Goal: Task Accomplishment & Management: Use online tool/utility

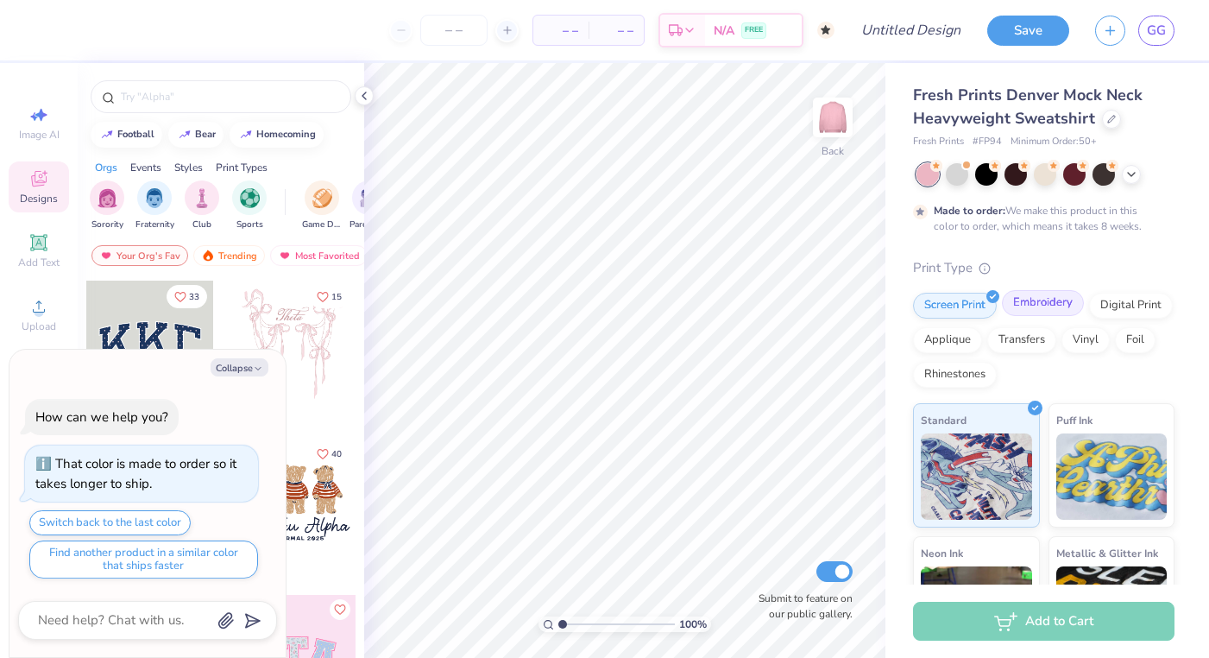
click at [1025, 306] on div "Embroidery" at bounding box center [1043, 303] width 82 height 26
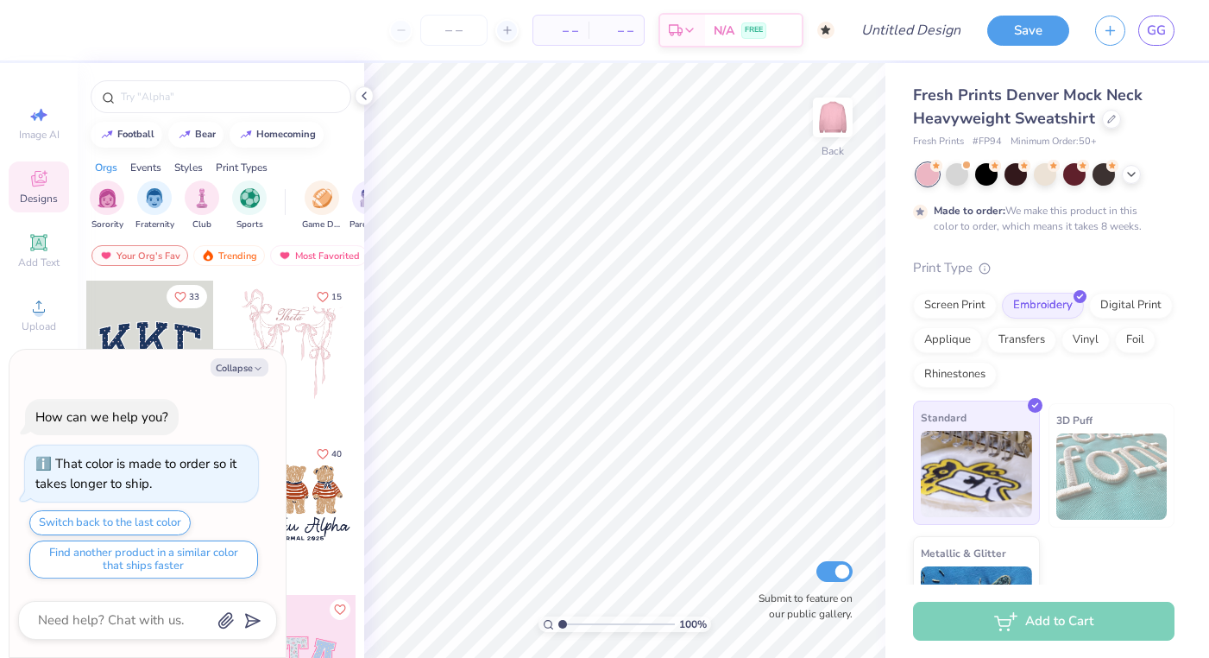
scroll to position [76, 0]
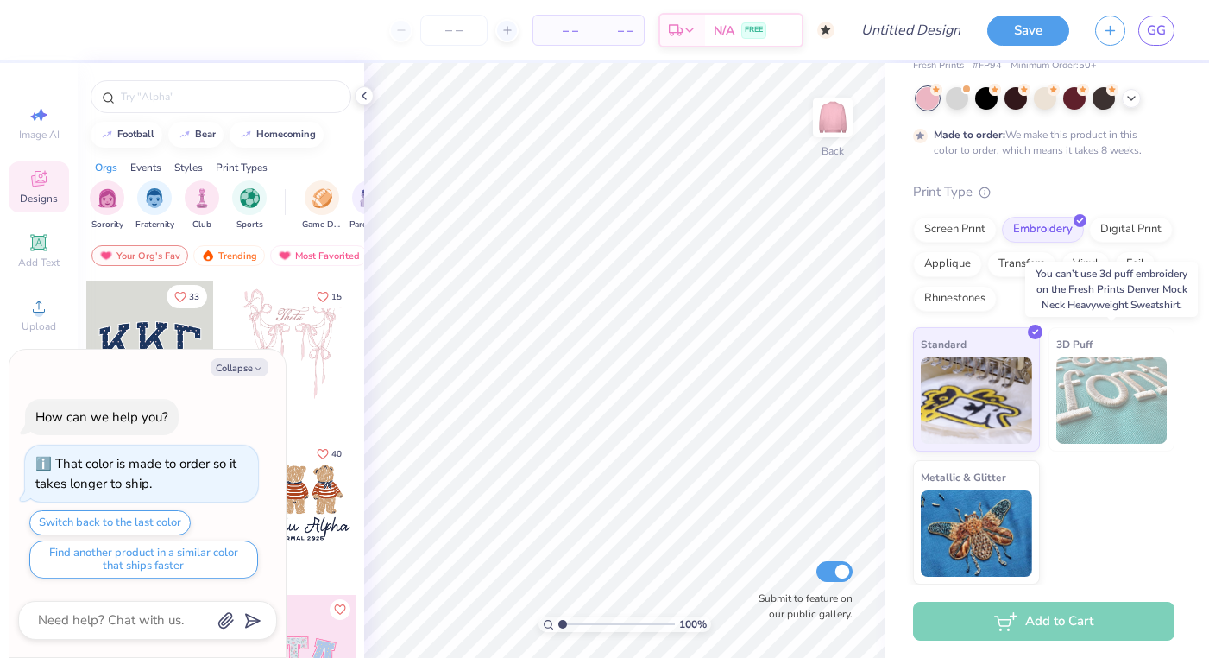
click at [1075, 398] on img at bounding box center [1112, 400] width 111 height 86
click at [1088, 344] on span "3D Puff" at bounding box center [1075, 344] width 36 height 18
click at [1116, 394] on img at bounding box center [1112, 400] width 111 height 86
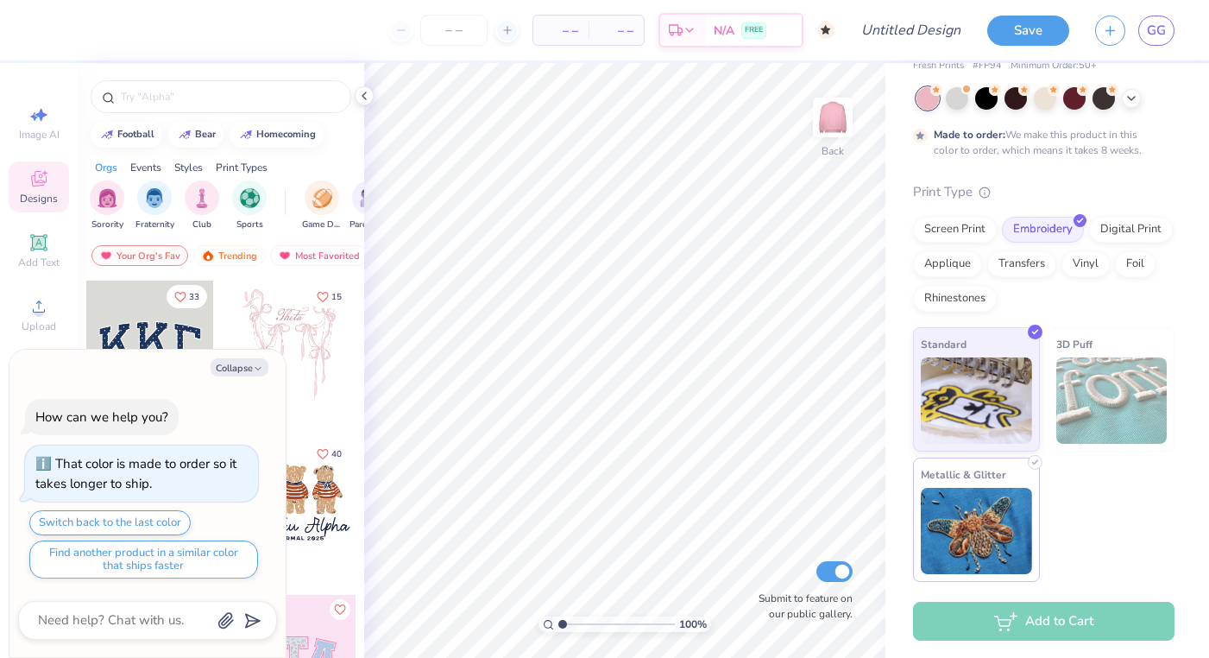
click at [962, 528] on img at bounding box center [976, 531] width 111 height 86
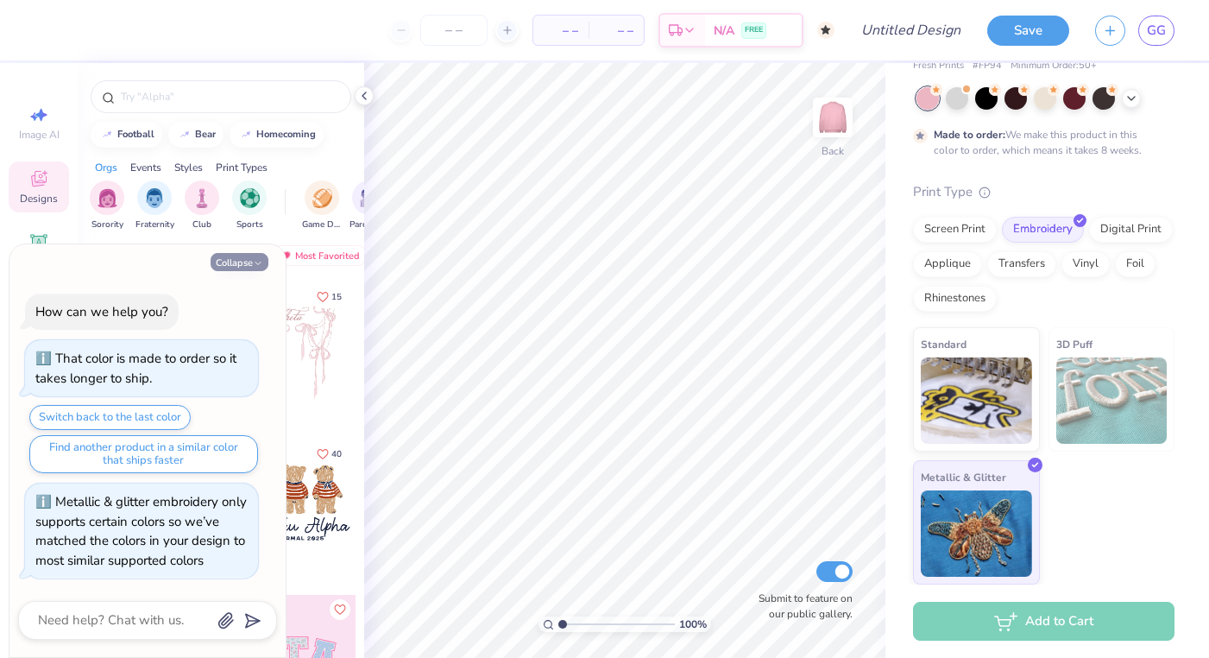
click at [242, 261] on button "Collapse" at bounding box center [240, 262] width 58 height 18
type textarea "x"
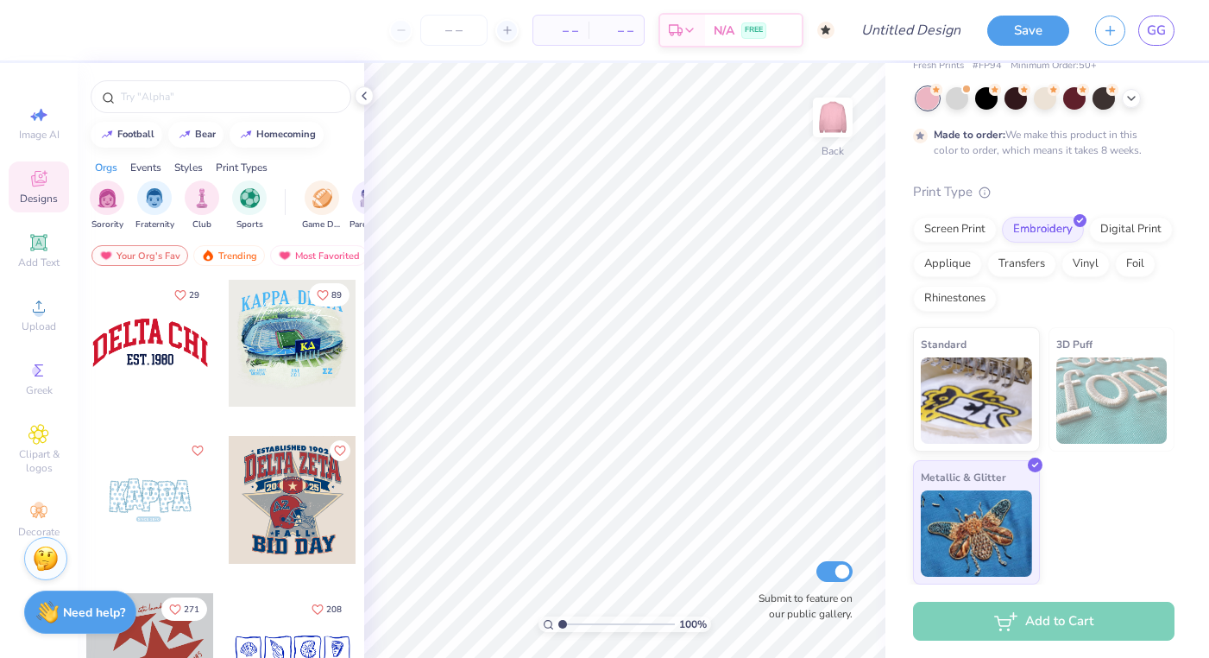
scroll to position [2015, 0]
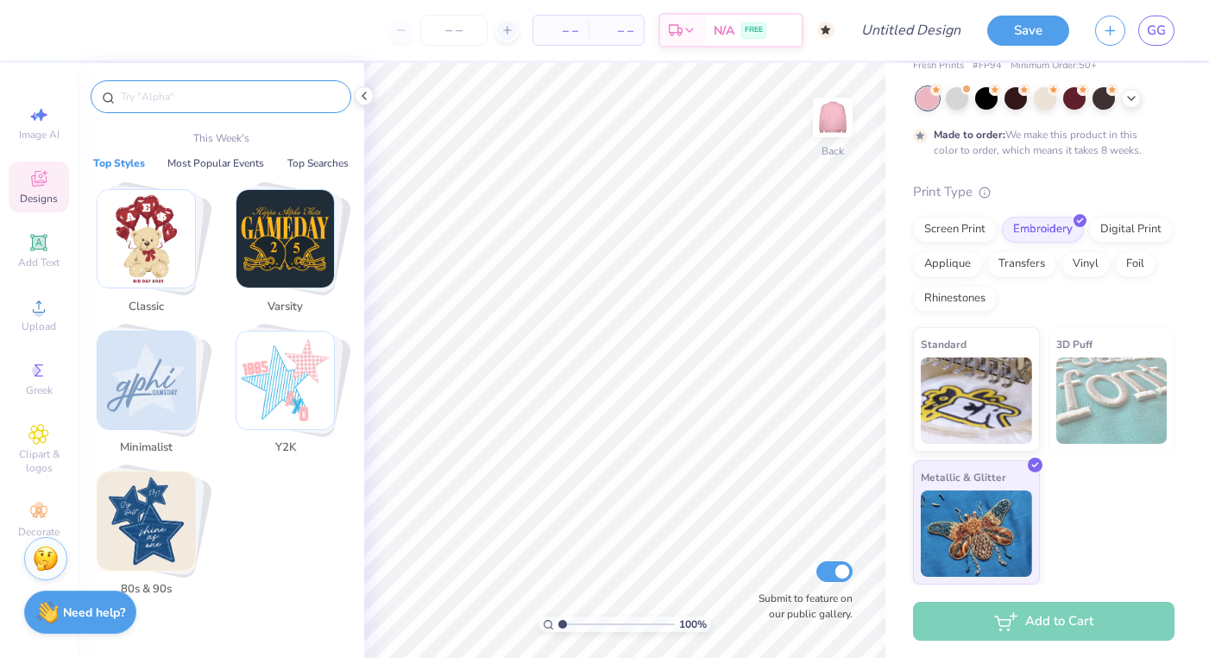
click at [198, 104] on input "text" at bounding box center [229, 96] width 221 height 17
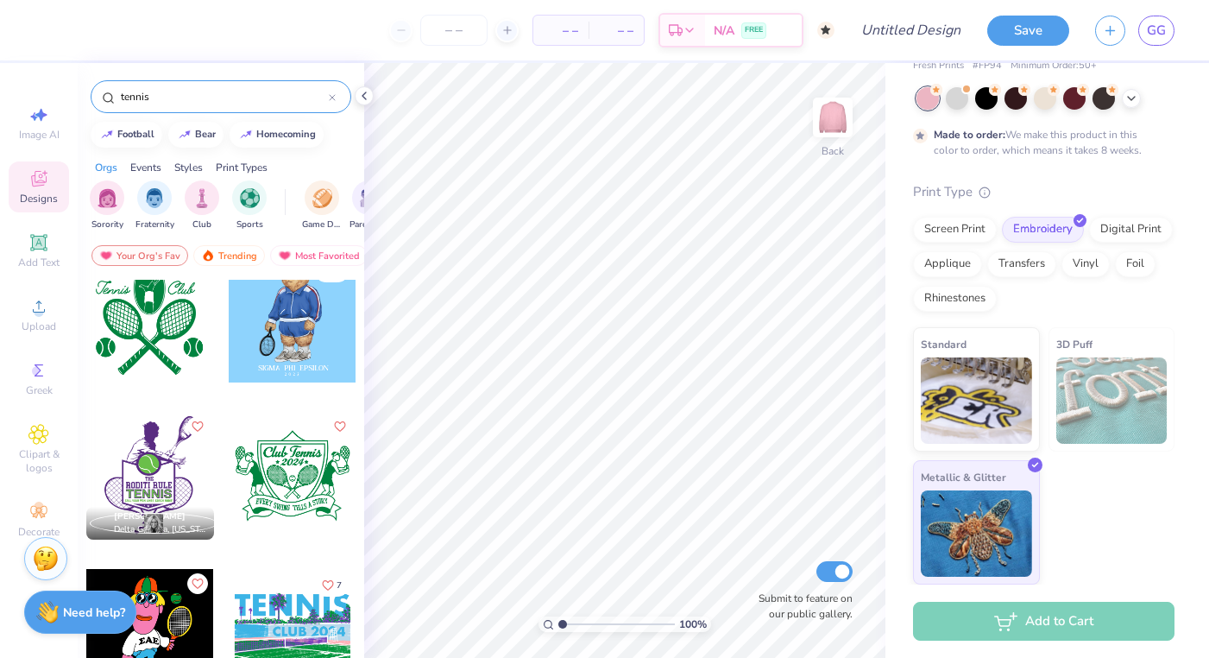
scroll to position [1446, 0]
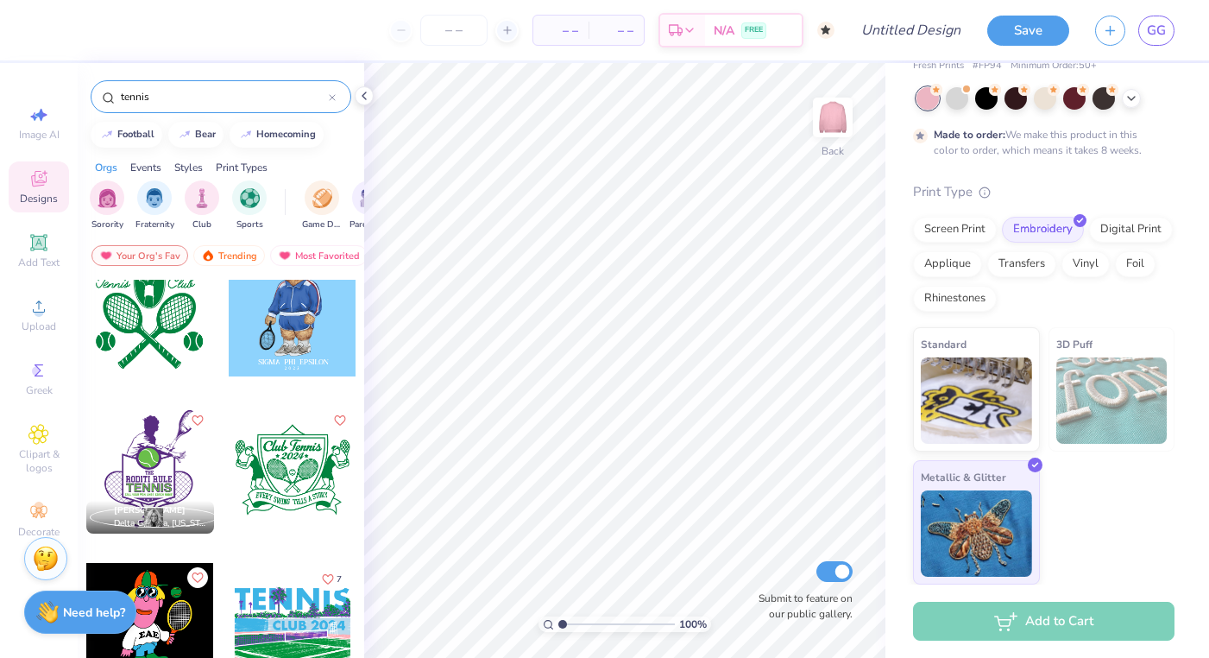
drag, startPoint x: 189, startPoint y: 90, endPoint x: 73, endPoint y: 90, distance: 115.7
click at [73, 90] on div "– – Per Item – – Total Est. Delivery N/A FREE Design Title Save GG Image AI Des…" at bounding box center [604, 329] width 1209 height 658
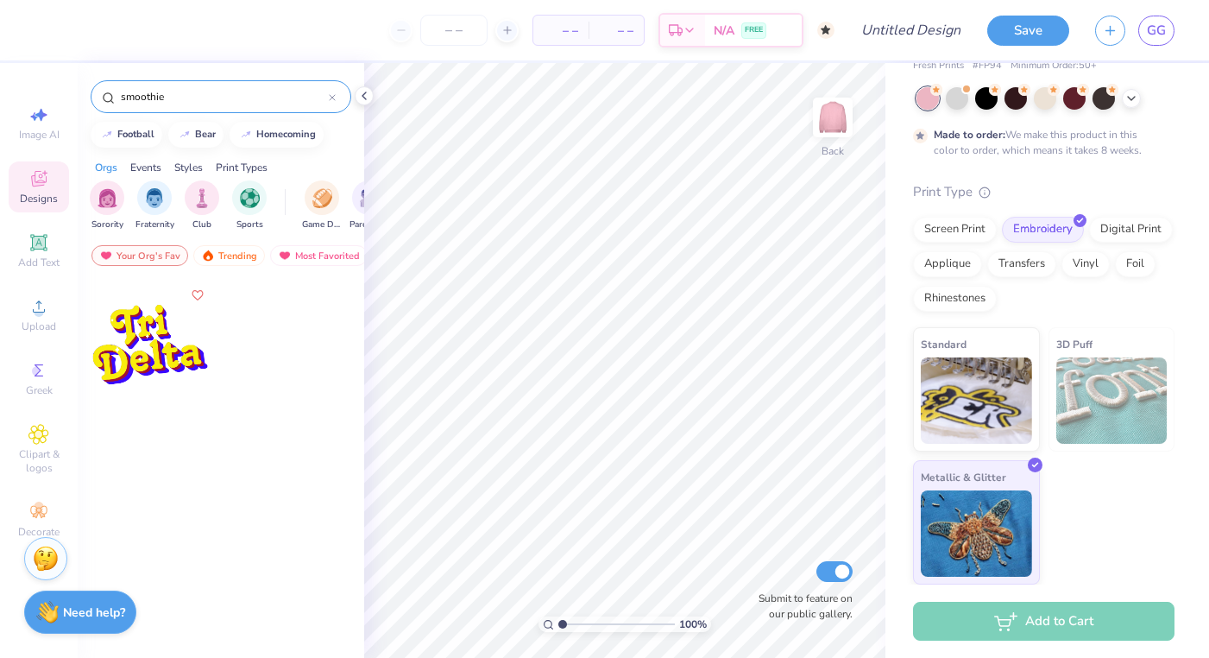
drag, startPoint x: 173, startPoint y: 91, endPoint x: 43, endPoint y: 91, distance: 129.5
click at [45, 91] on div "– – Per Item – – Total Est. Delivery N/A FREE Design Title Save GG Image AI Des…" at bounding box center [604, 329] width 1209 height 658
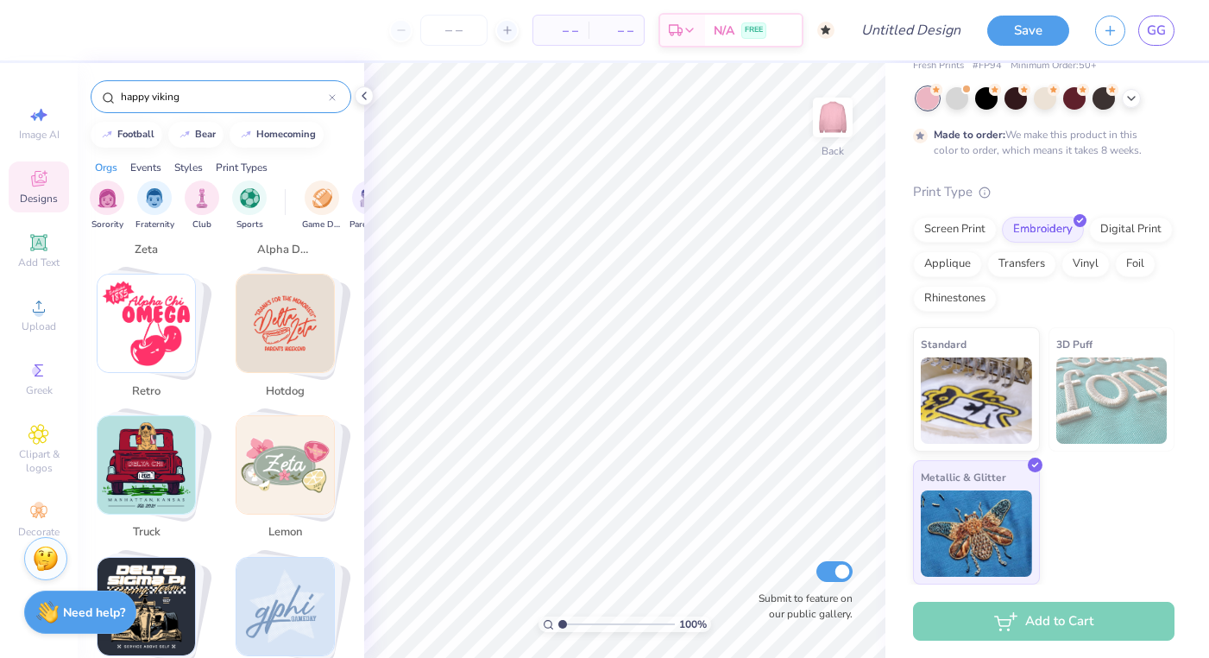
scroll to position [3431, 0]
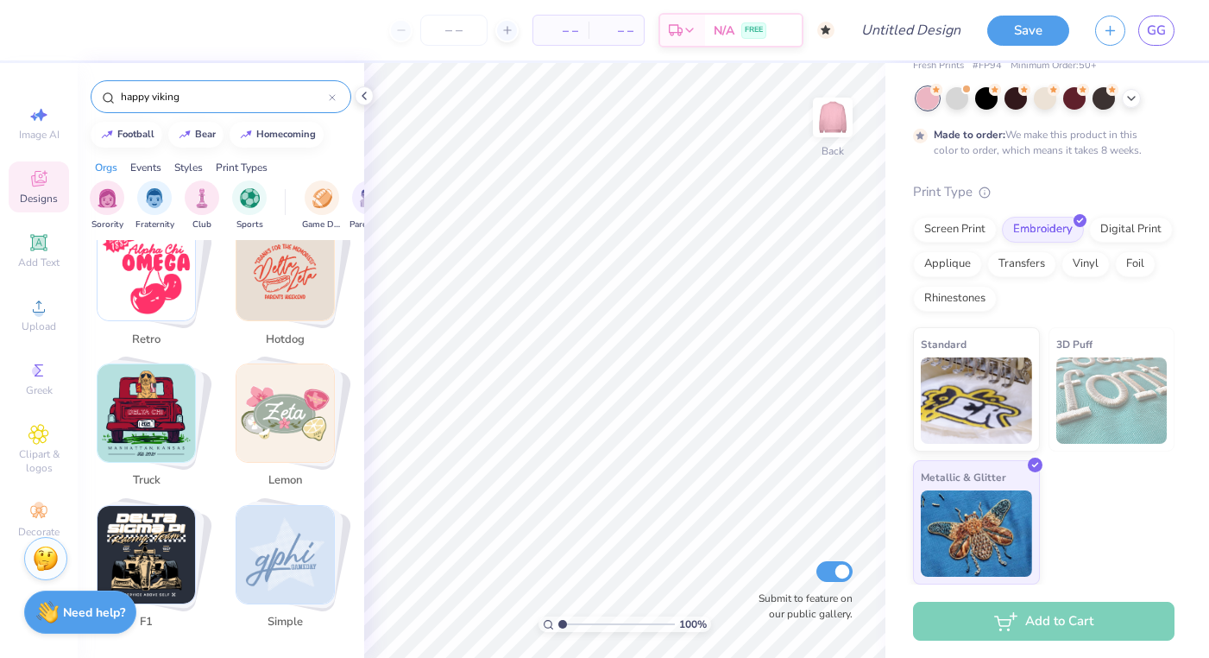
drag, startPoint x: 205, startPoint y: 97, endPoint x: -3, endPoint y: 94, distance: 207.2
click at [0, 94] on html "– – Per Item – – Total Est. Delivery N/A FREE Design Title Save GG Image AI Des…" at bounding box center [604, 329] width 1209 height 658
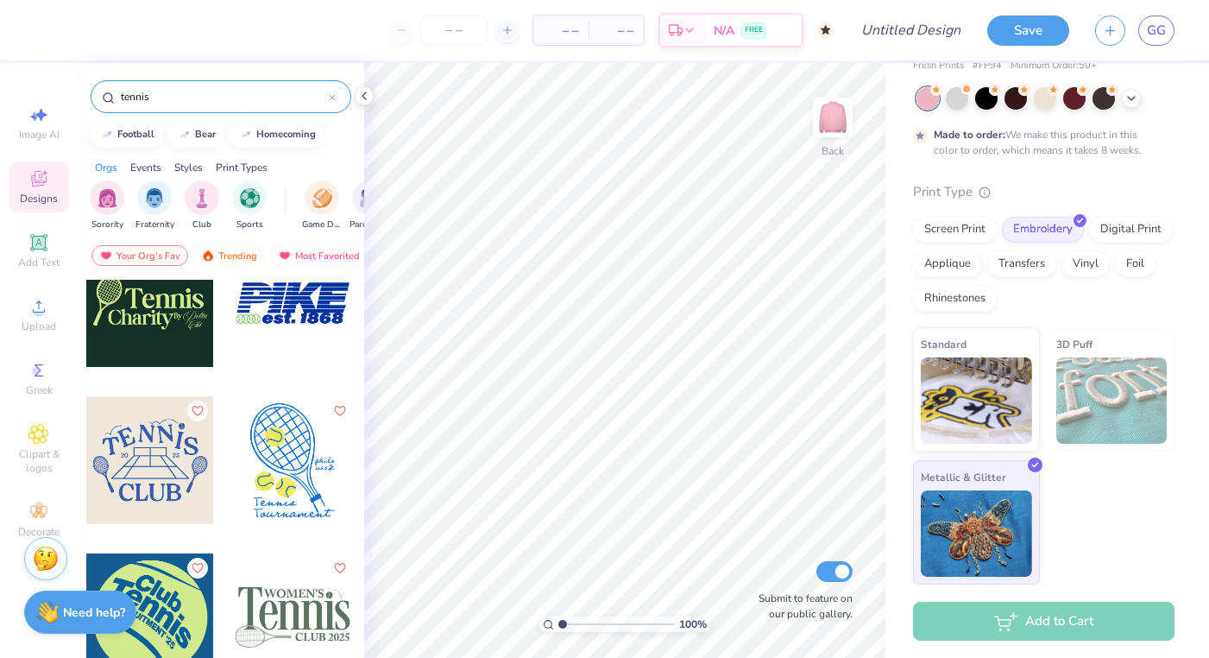
scroll to position [828, 0]
type input "tennis"
click at [154, 319] on div at bounding box center [150, 302] width 128 height 128
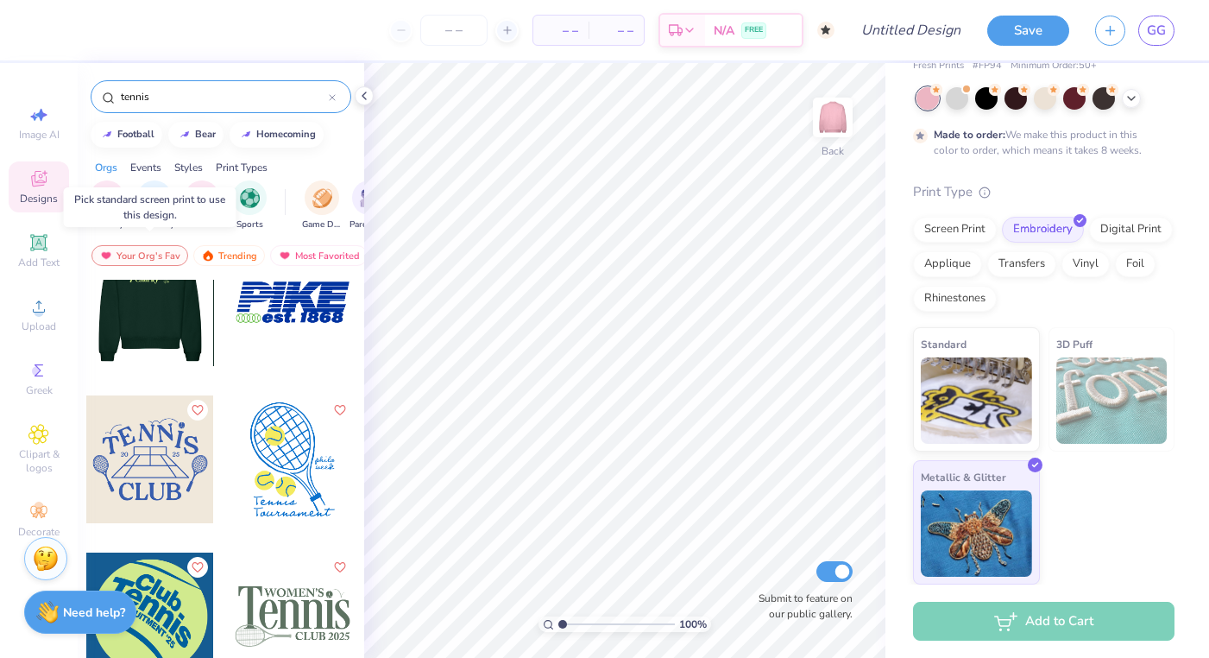
click at [154, 319] on div at bounding box center [149, 302] width 128 height 128
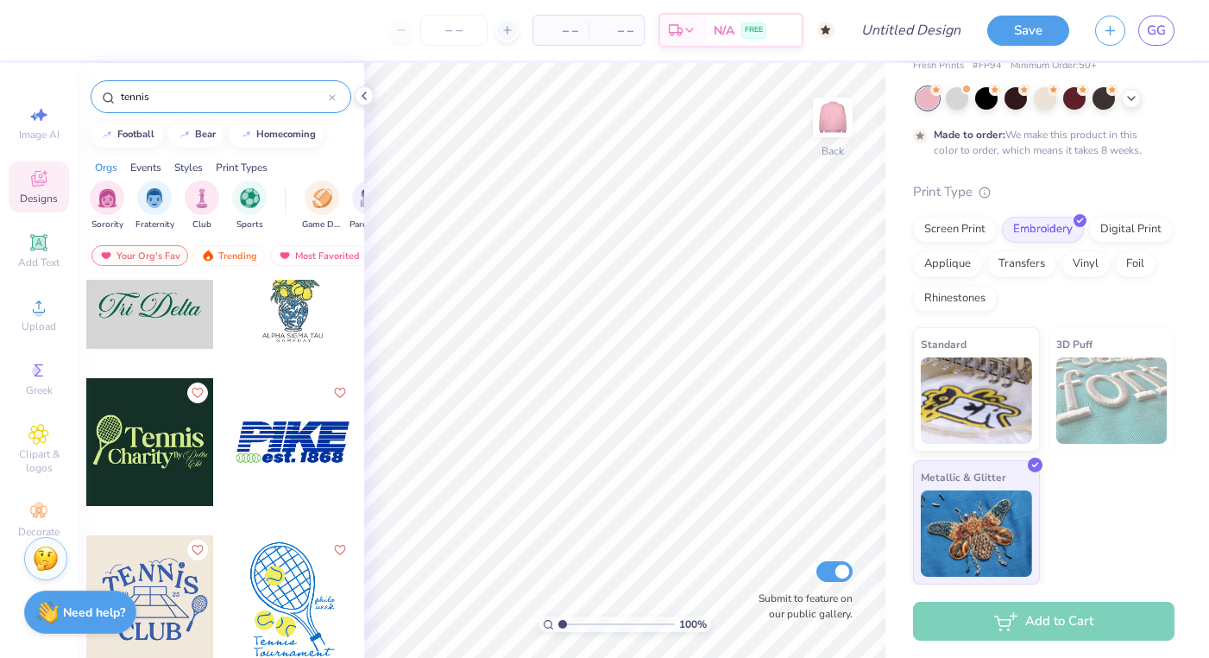
scroll to position [658, 0]
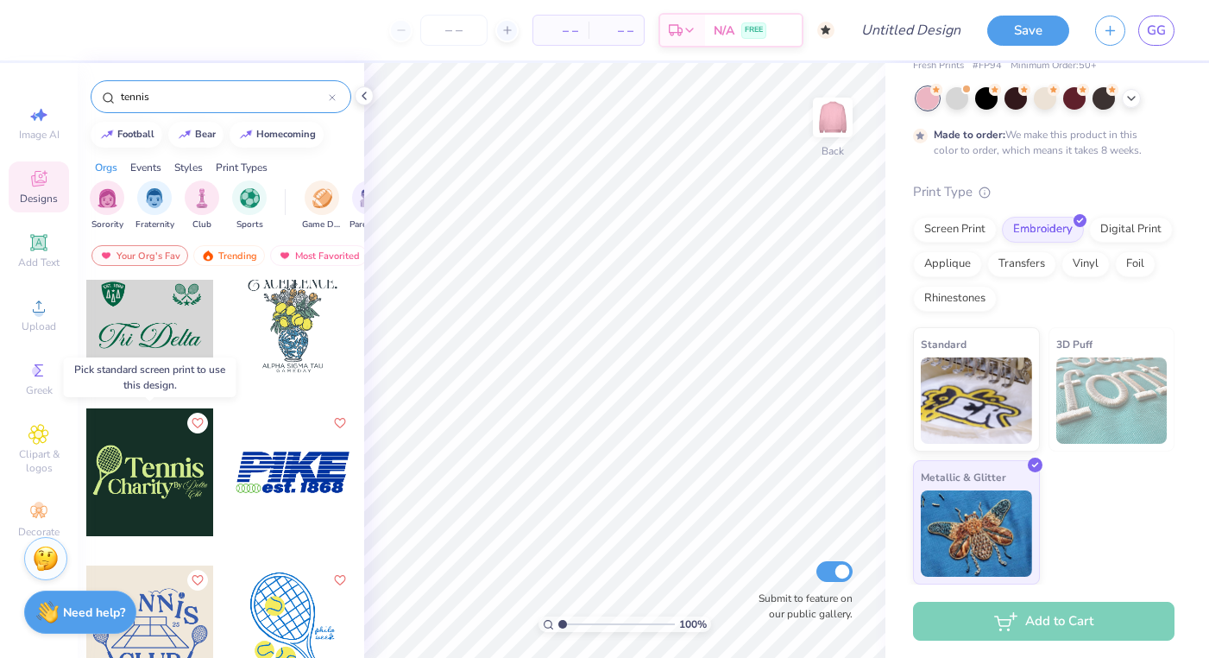
click at [145, 464] on div at bounding box center [150, 472] width 128 height 128
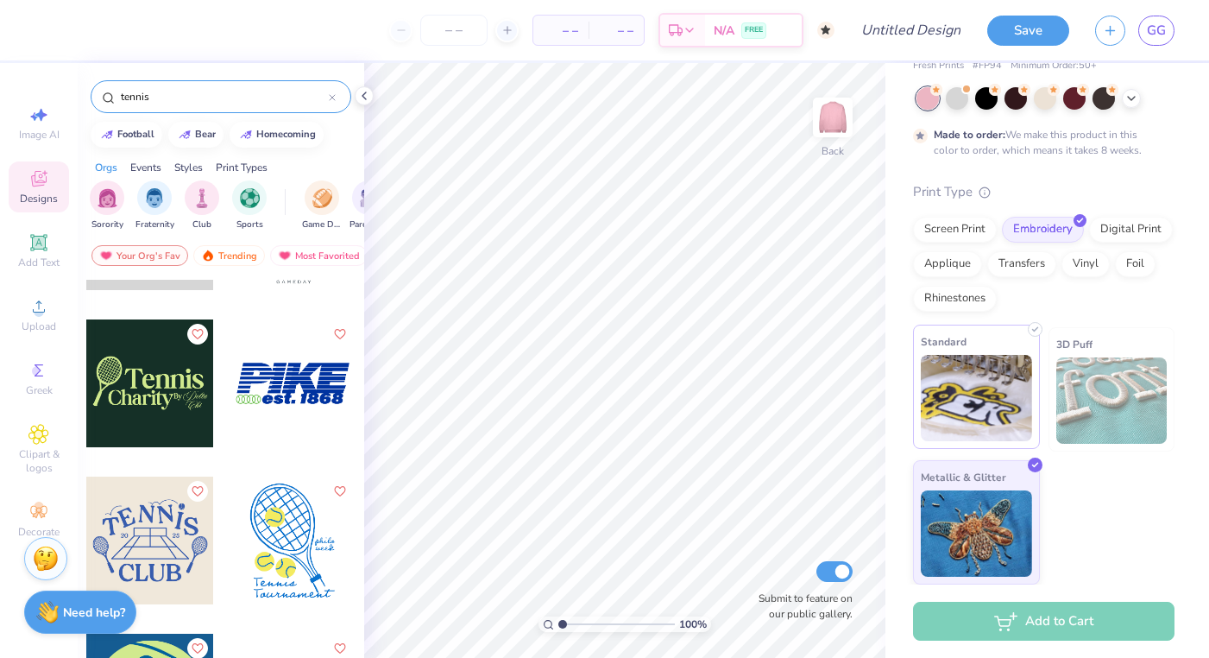
scroll to position [0, 0]
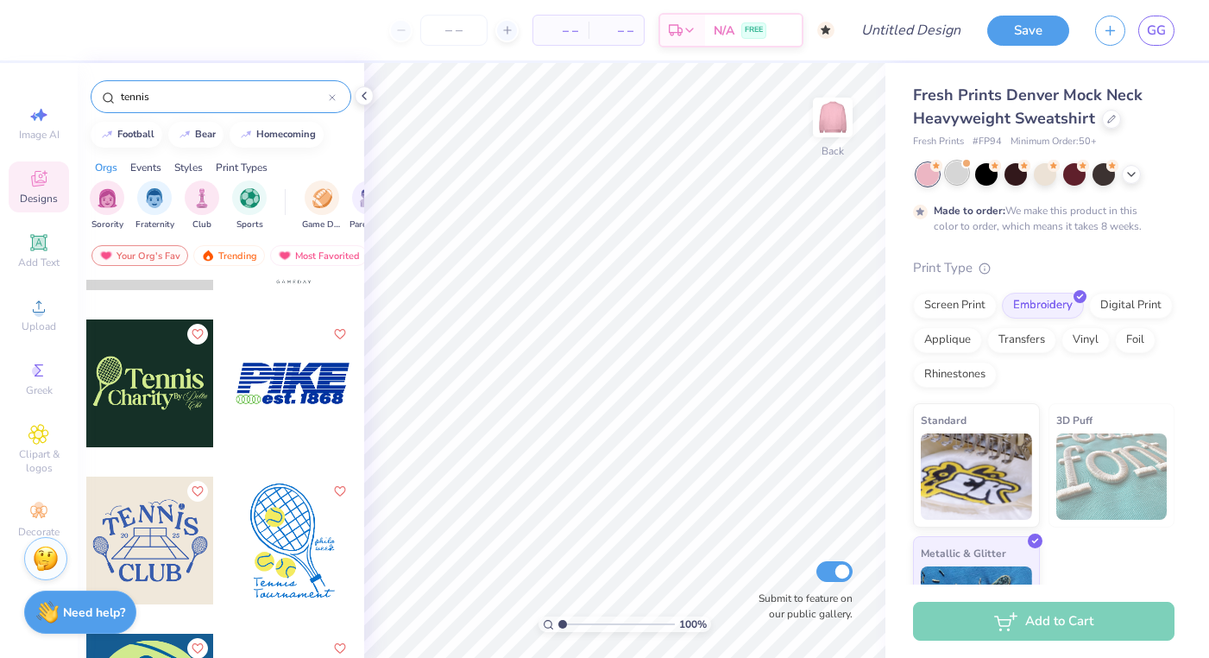
click at [953, 170] on div at bounding box center [957, 172] width 22 height 22
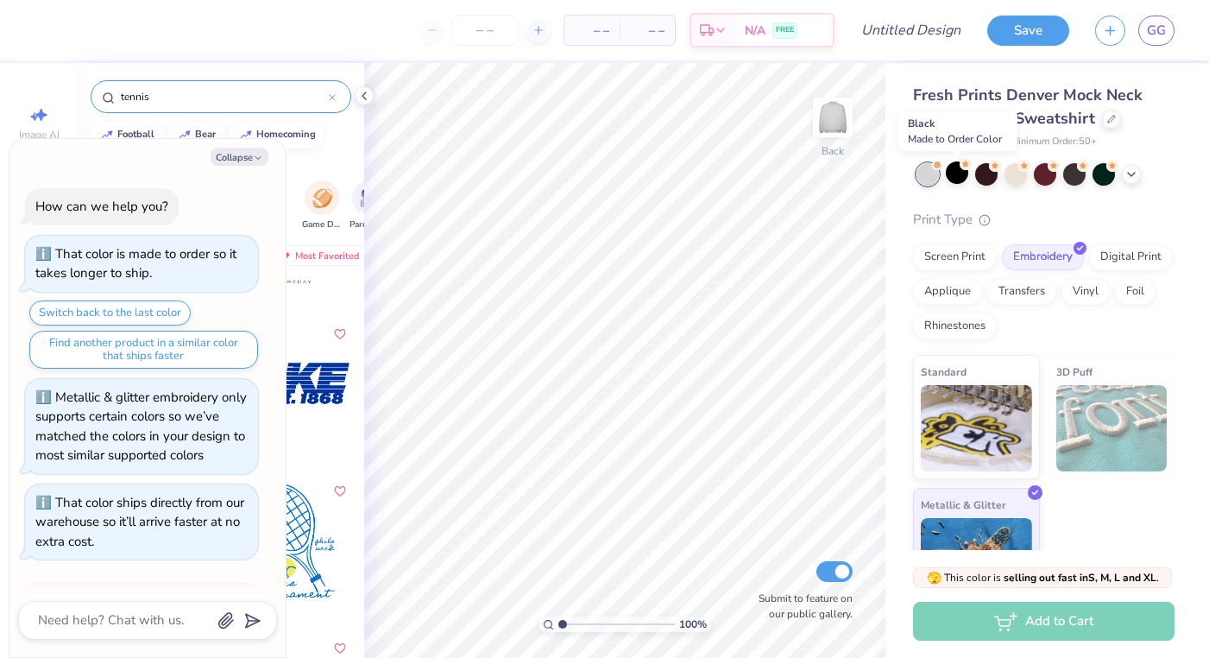
scroll to position [430, 0]
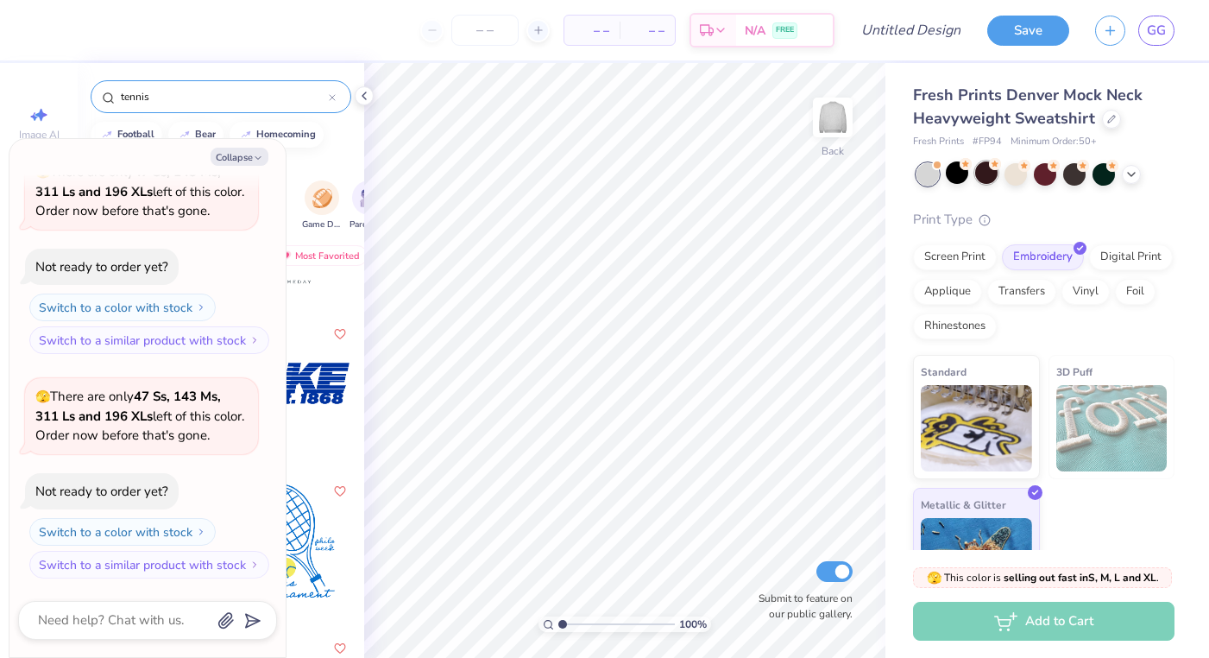
click at [987, 174] on div at bounding box center [986, 172] width 22 height 22
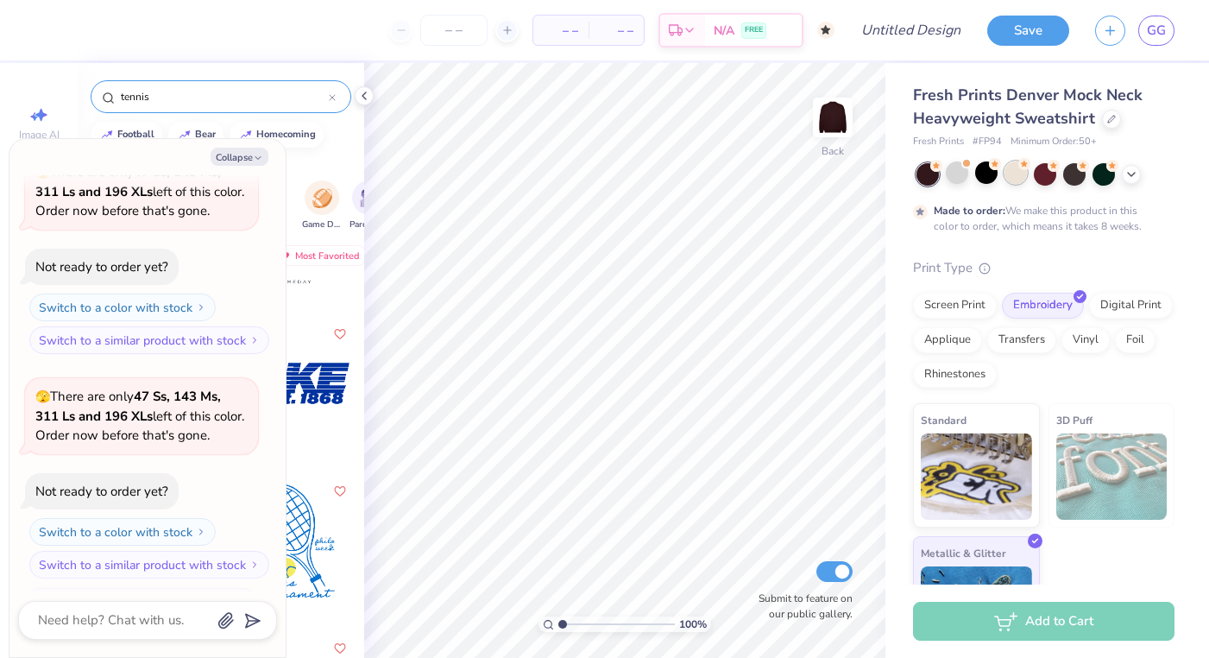
scroll to position [573, 0]
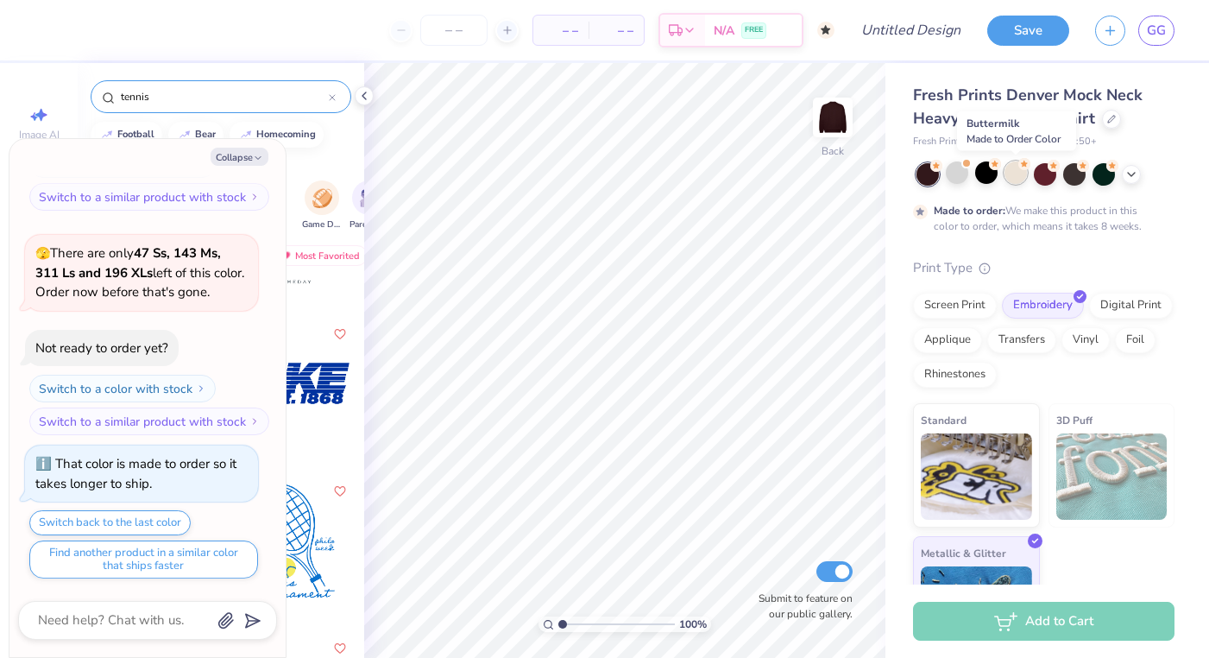
click at [1009, 174] on div at bounding box center [1016, 172] width 22 height 22
click at [1049, 174] on div at bounding box center [1045, 172] width 22 height 22
click at [1050, 176] on div at bounding box center [1045, 172] width 22 height 22
click at [1073, 176] on div at bounding box center [1074, 172] width 22 height 22
click at [1102, 177] on div at bounding box center [1104, 172] width 22 height 22
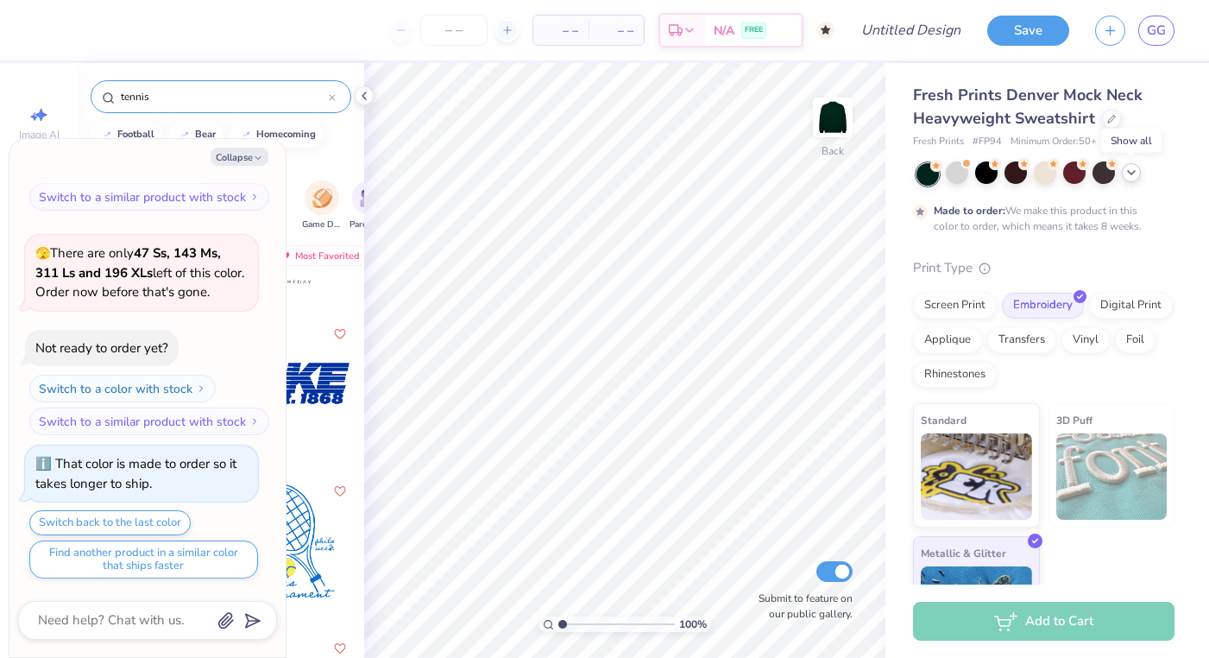
click at [1133, 175] on icon at bounding box center [1132, 173] width 14 height 14
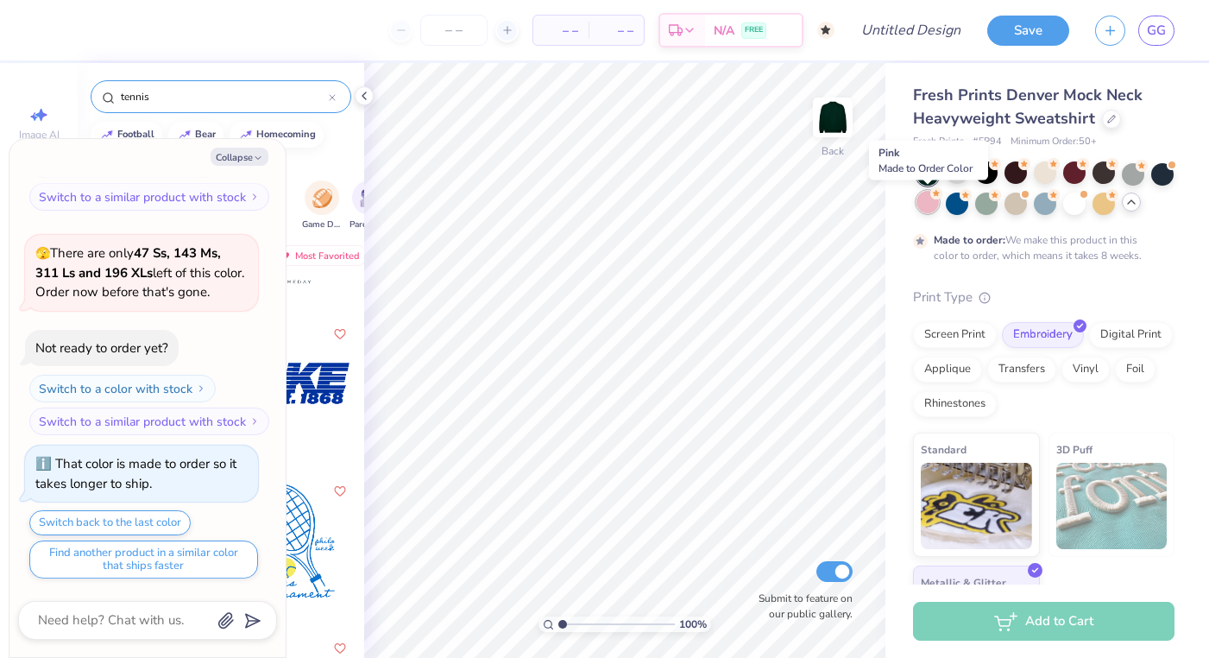
click at [929, 200] on div at bounding box center [928, 202] width 22 height 22
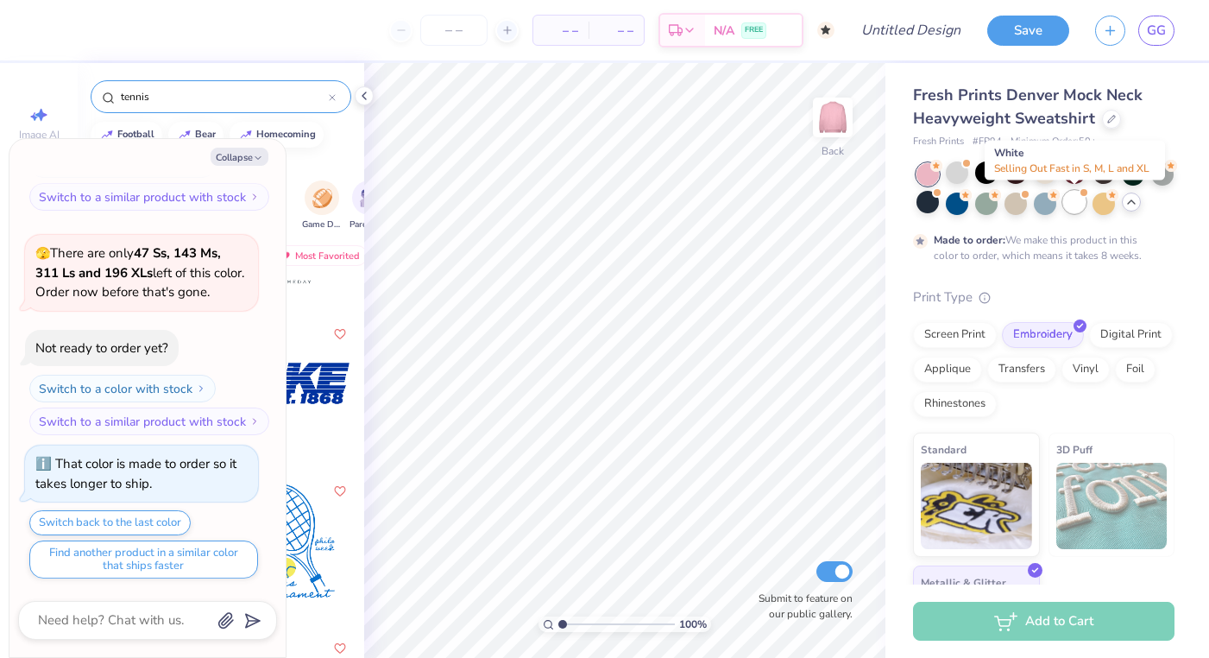
click at [1065, 205] on div at bounding box center [1074, 202] width 22 height 22
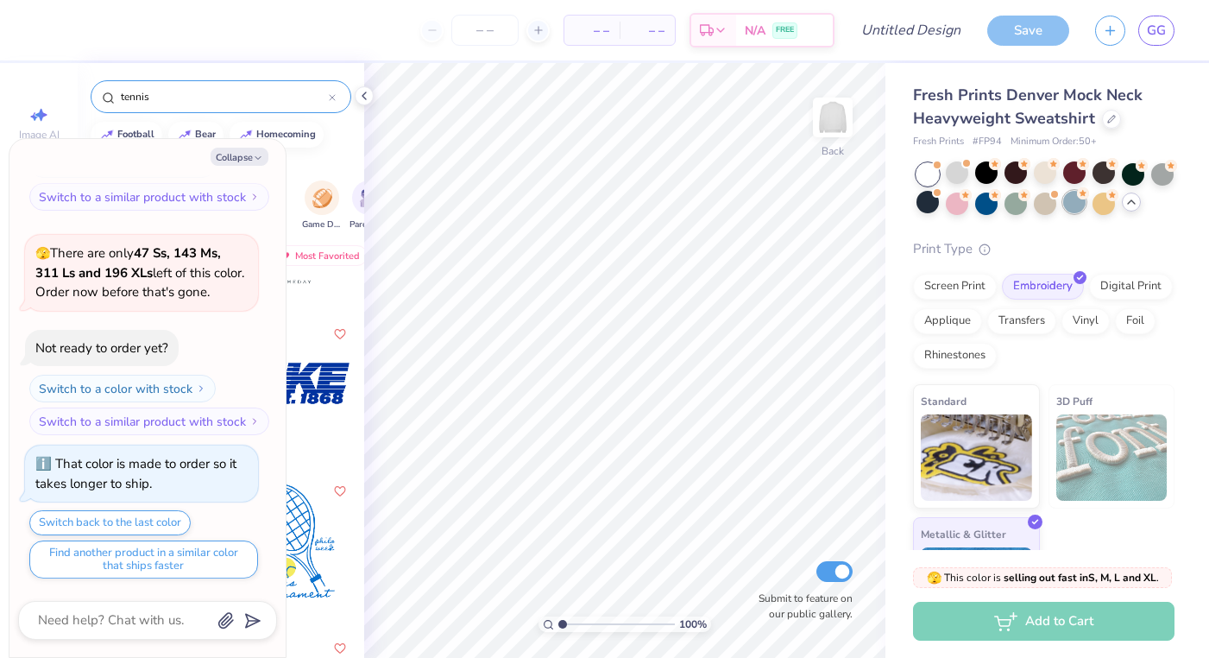
scroll to position [883, 0]
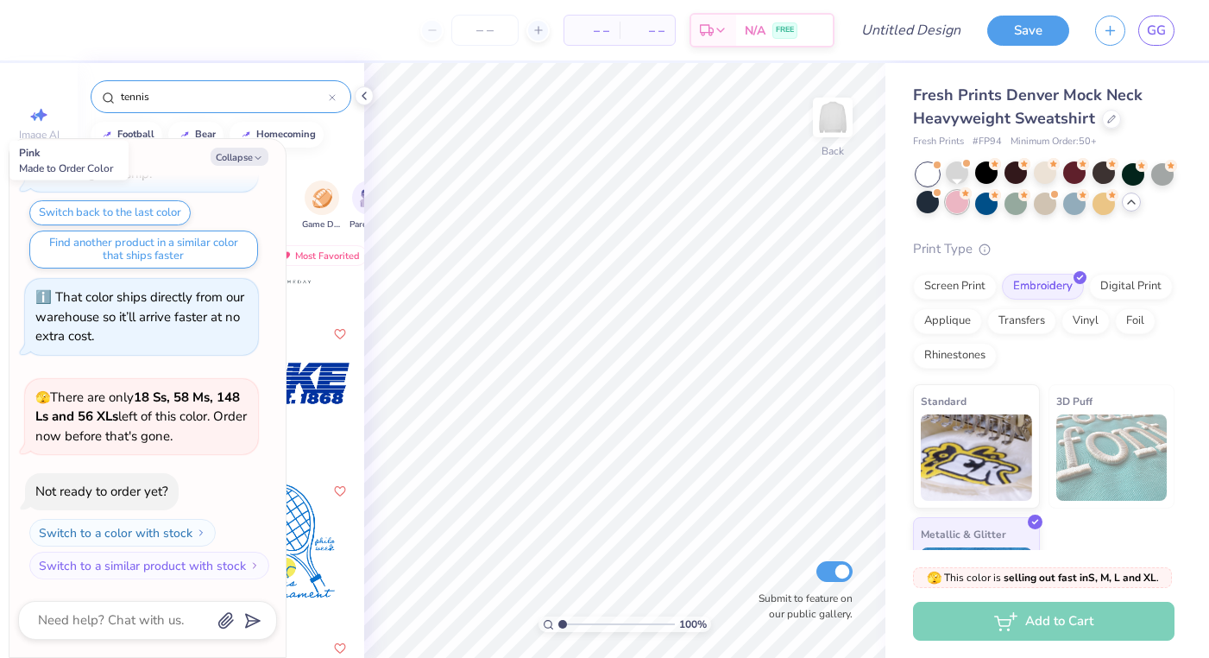
click at [958, 205] on div at bounding box center [957, 202] width 22 height 22
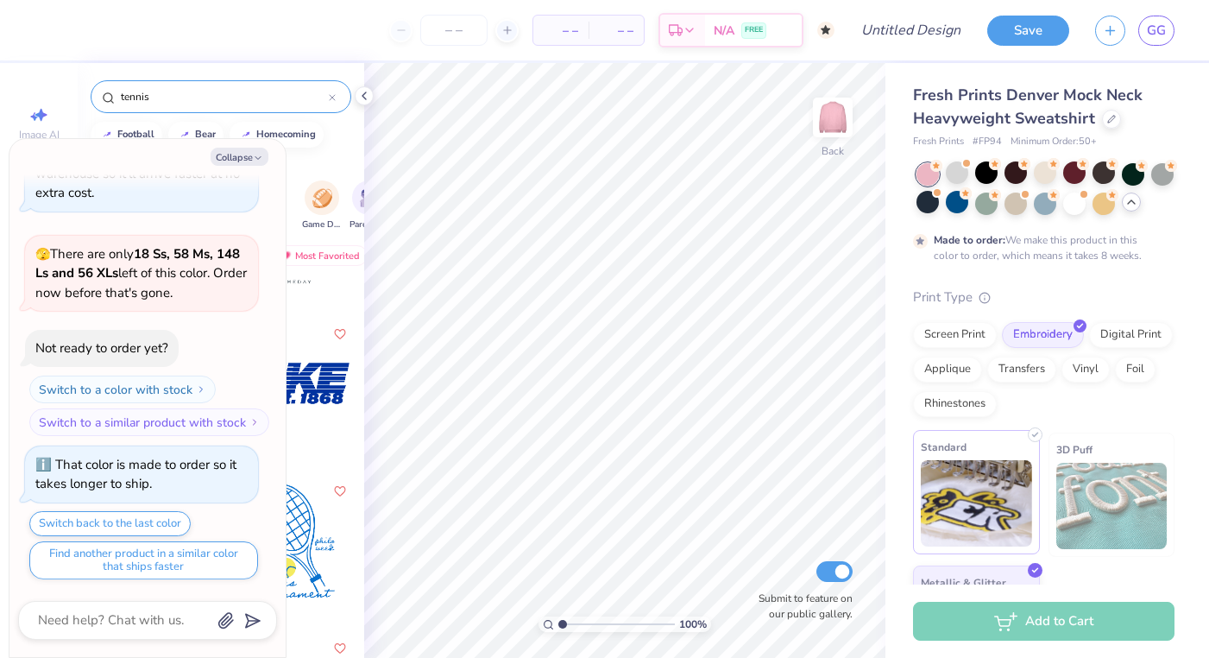
scroll to position [105, 0]
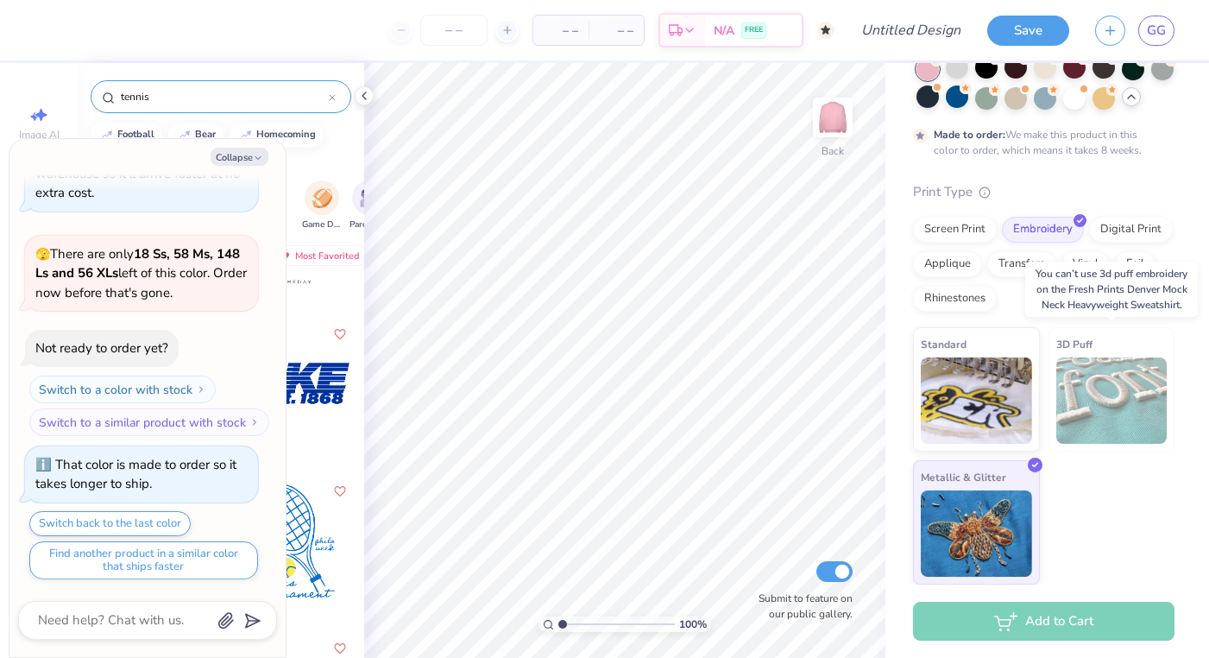
click at [1095, 381] on img at bounding box center [1112, 400] width 111 height 86
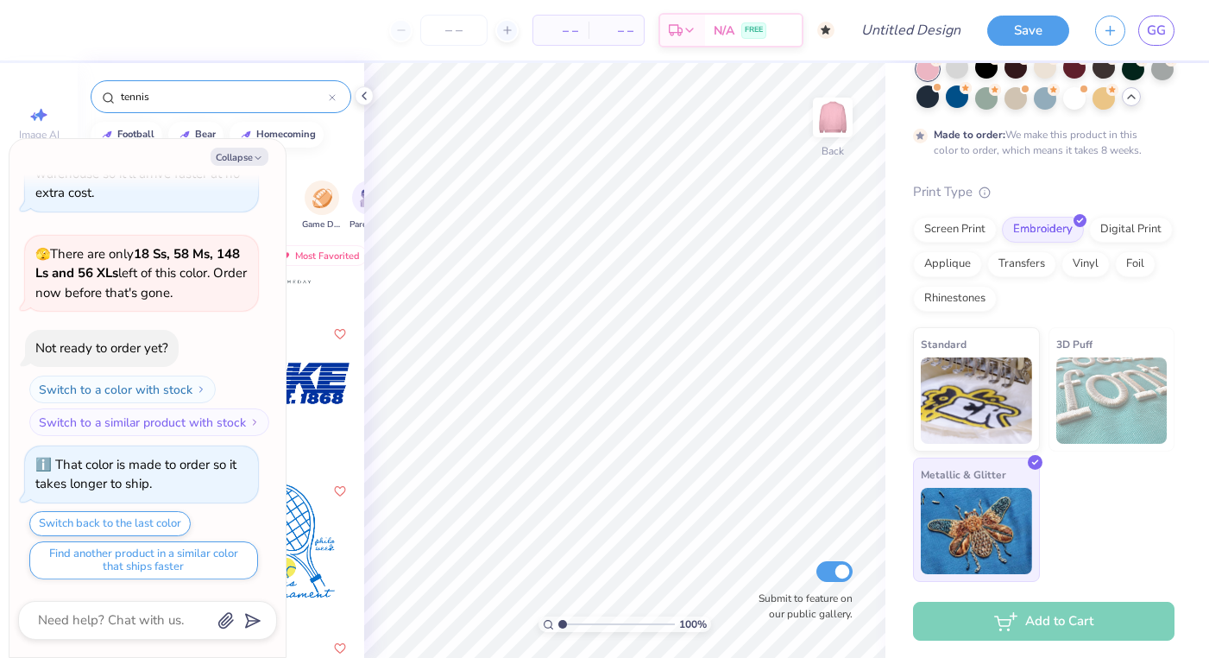
click at [963, 505] on img at bounding box center [976, 531] width 111 height 86
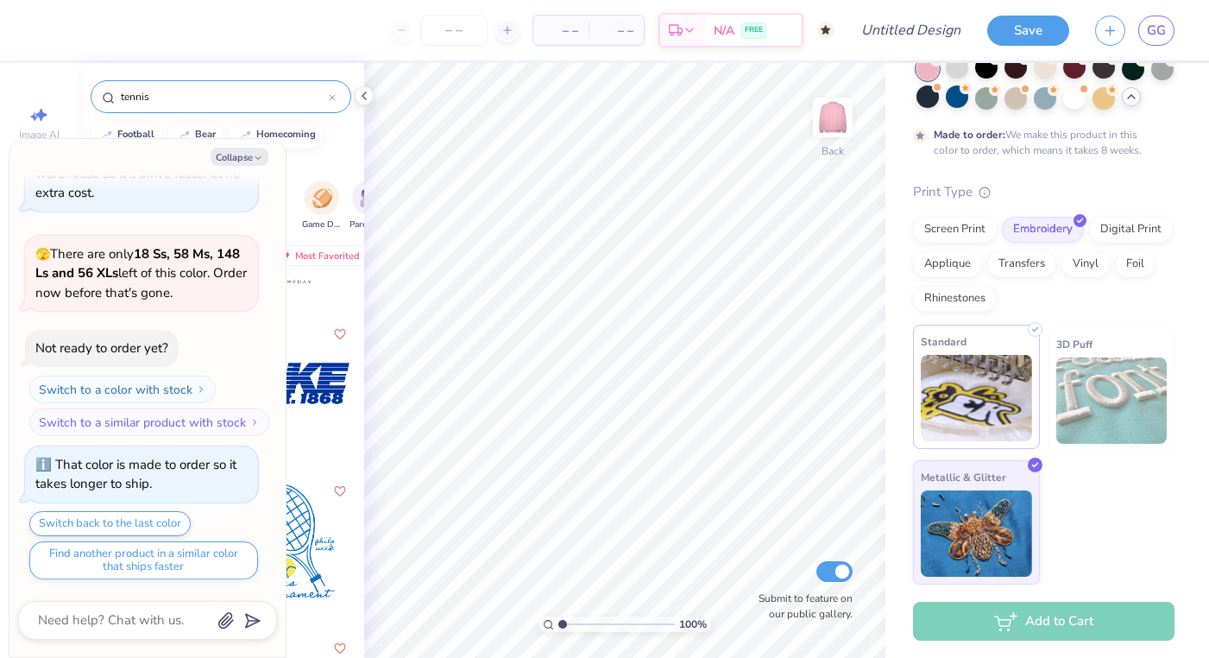
click at [955, 398] on img at bounding box center [976, 398] width 111 height 86
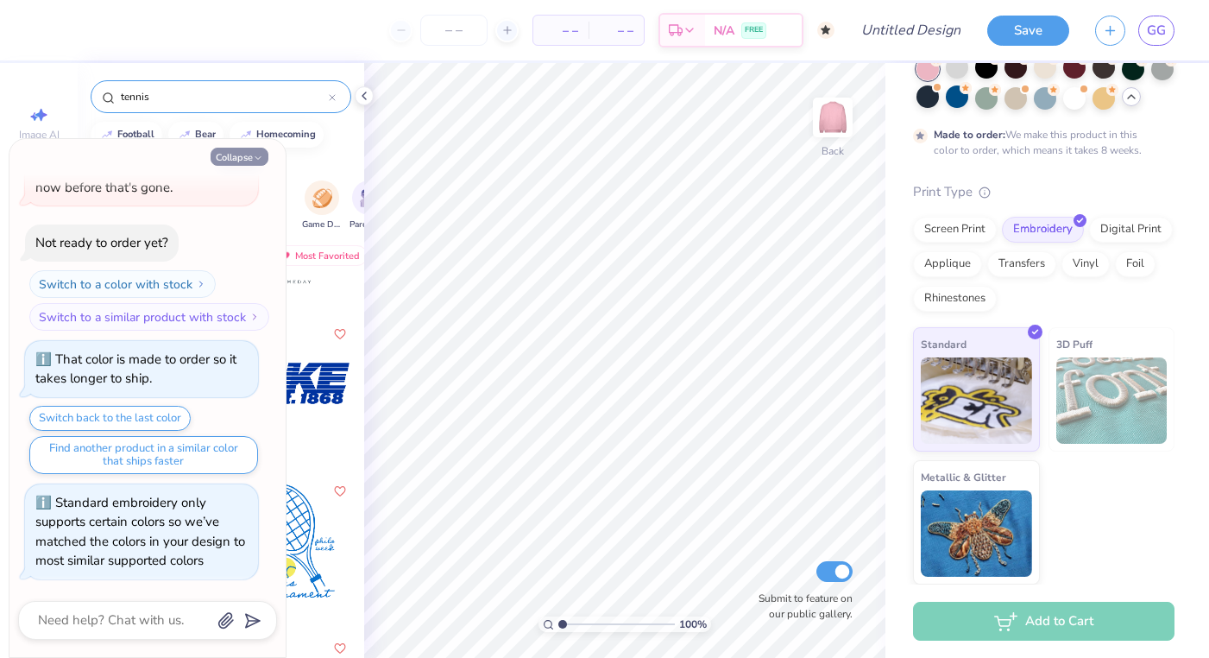
click at [251, 155] on button "Collapse" at bounding box center [240, 157] width 58 height 18
type textarea "x"
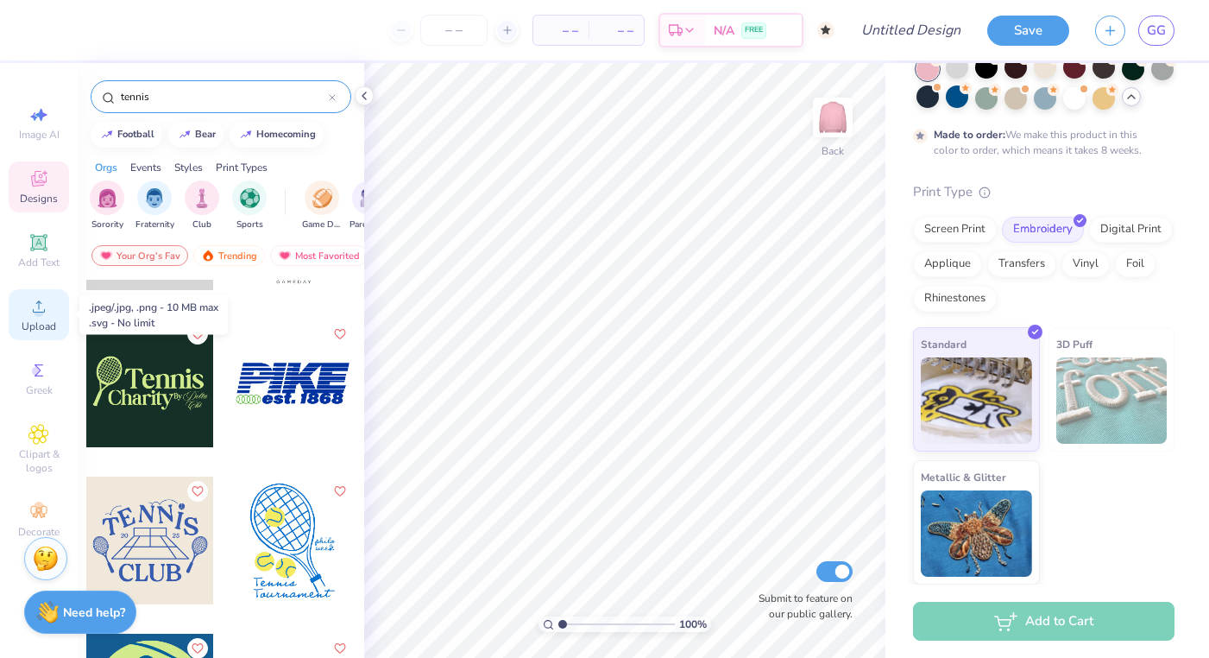
click at [39, 317] on div "Upload" at bounding box center [39, 314] width 60 height 51
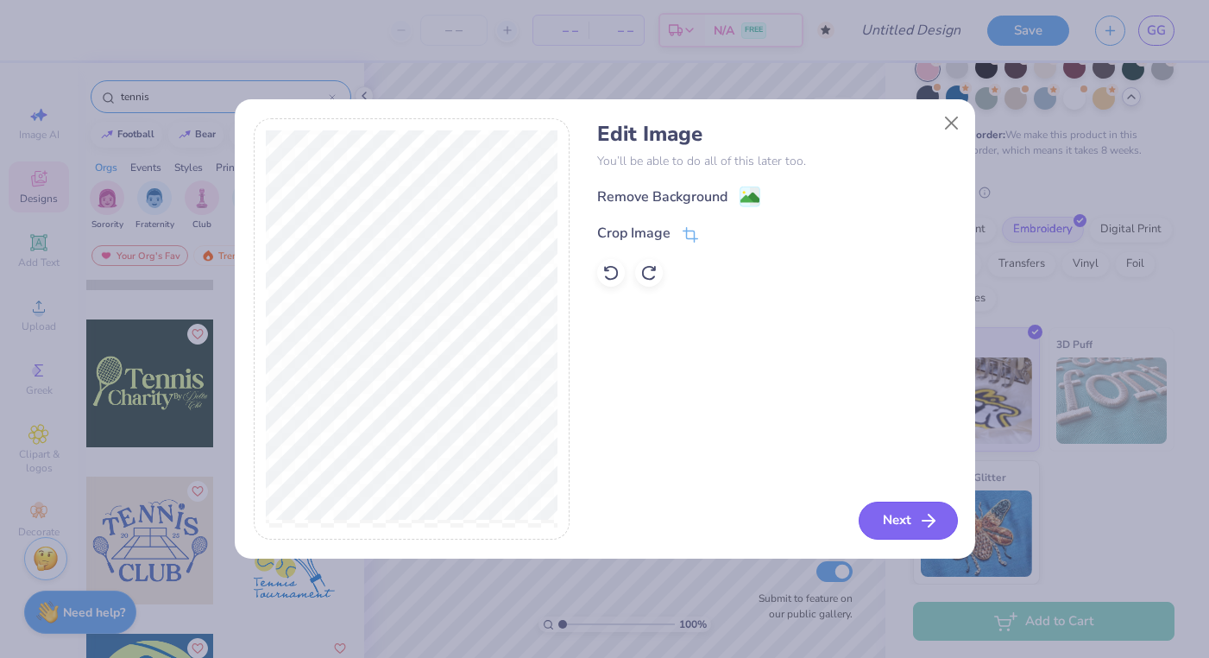
click at [918, 525] on icon "button" at bounding box center [928, 520] width 21 height 21
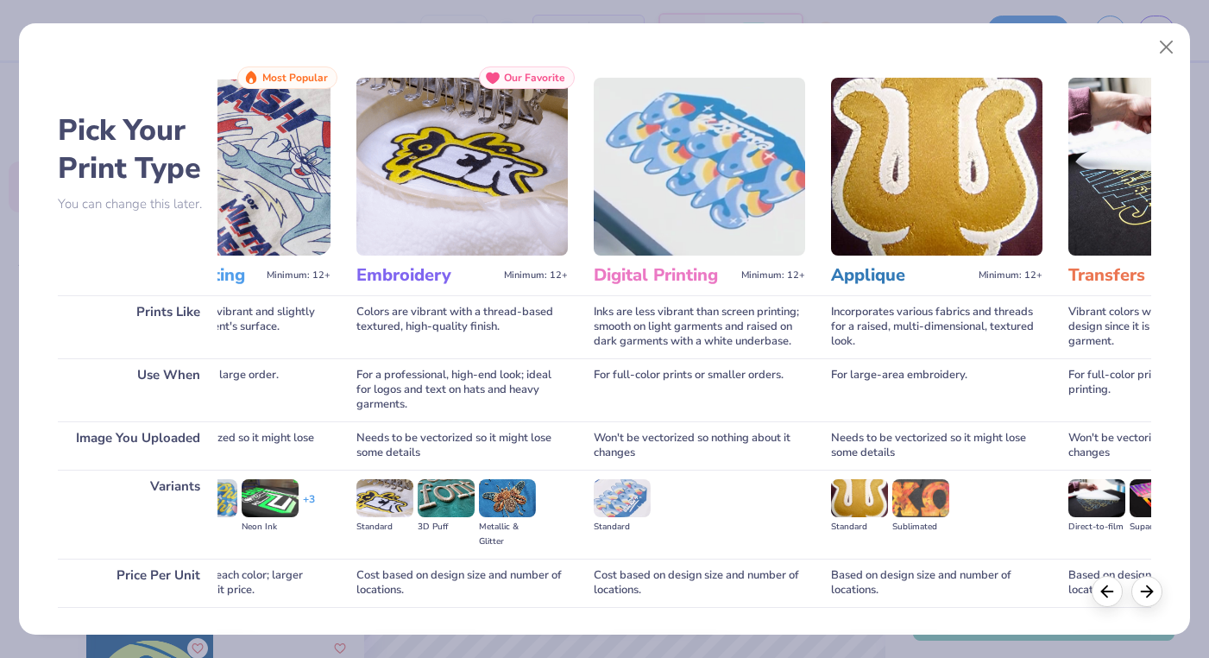
scroll to position [0, 0]
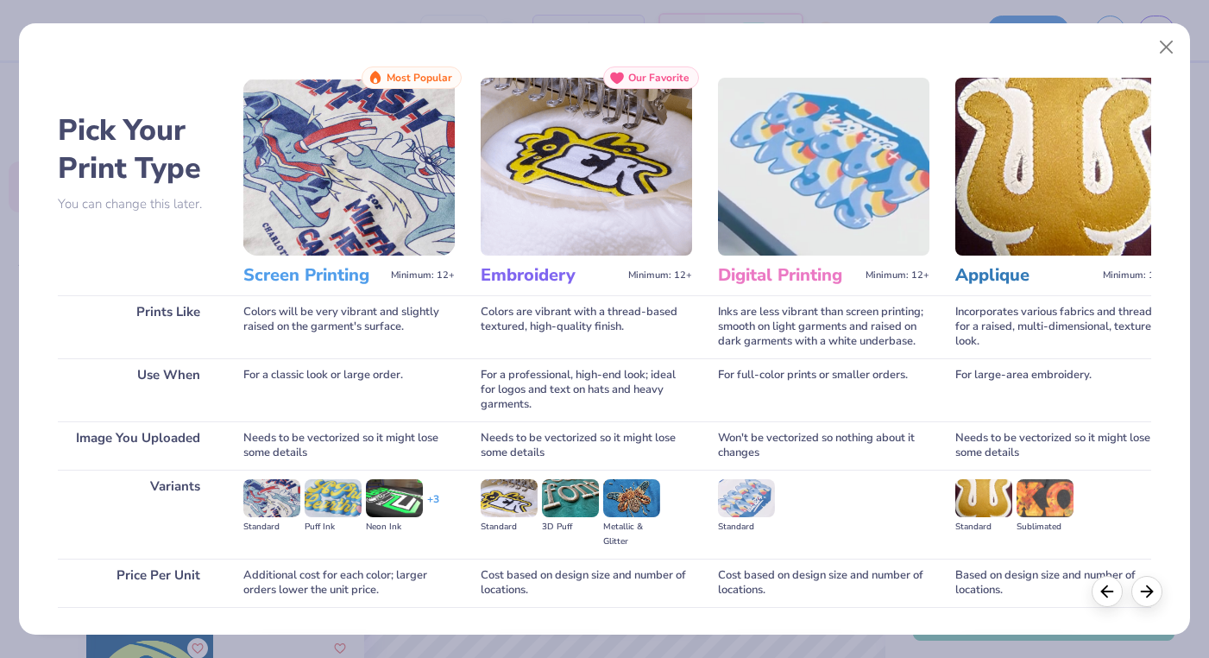
click at [317, 203] on img at bounding box center [348, 167] width 211 height 178
click at [355, 394] on div "For a classic look or large order." at bounding box center [348, 389] width 211 height 63
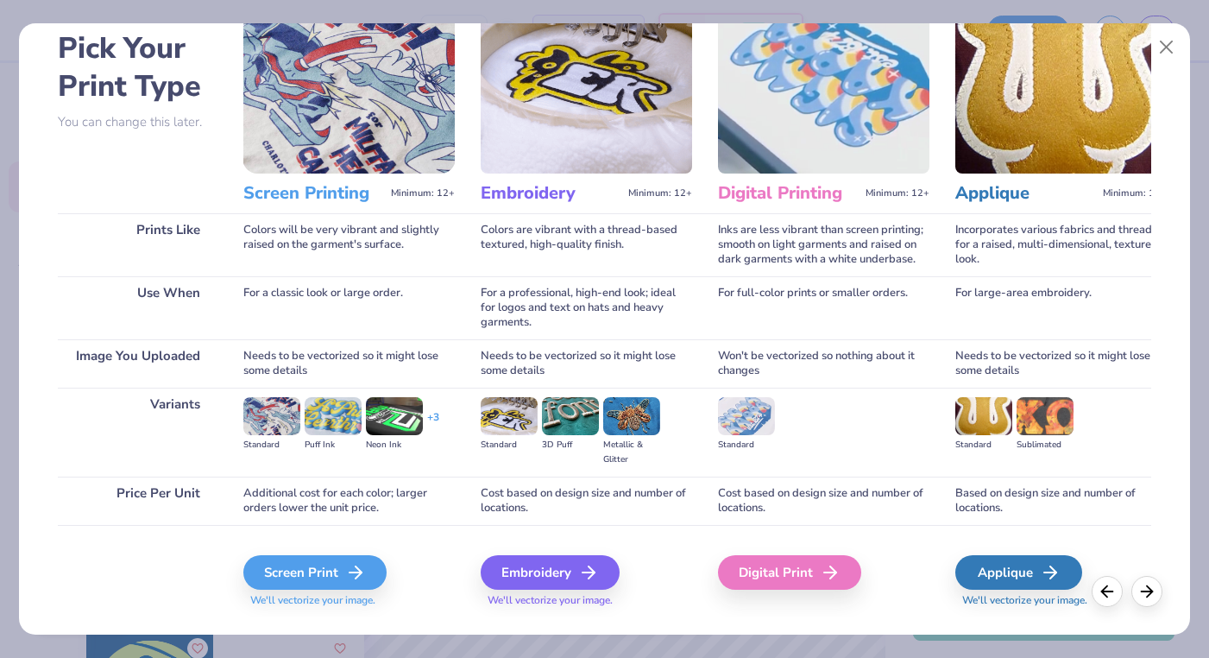
scroll to position [117, 0]
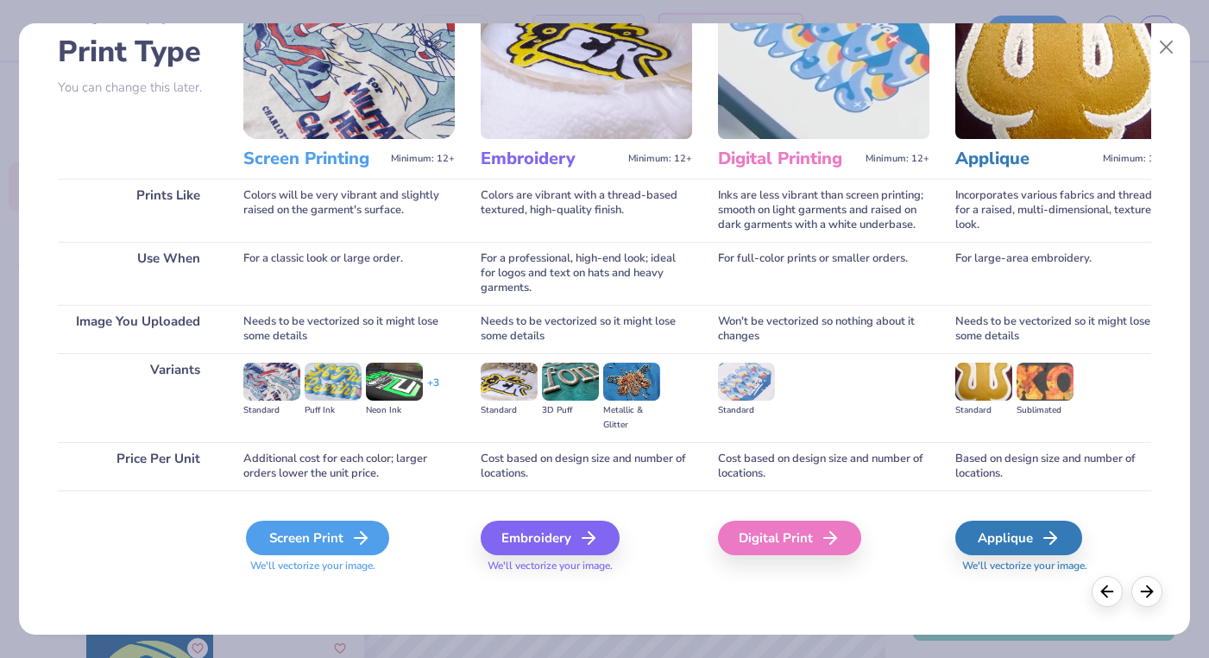
click at [299, 524] on div "Screen Print" at bounding box center [317, 537] width 143 height 35
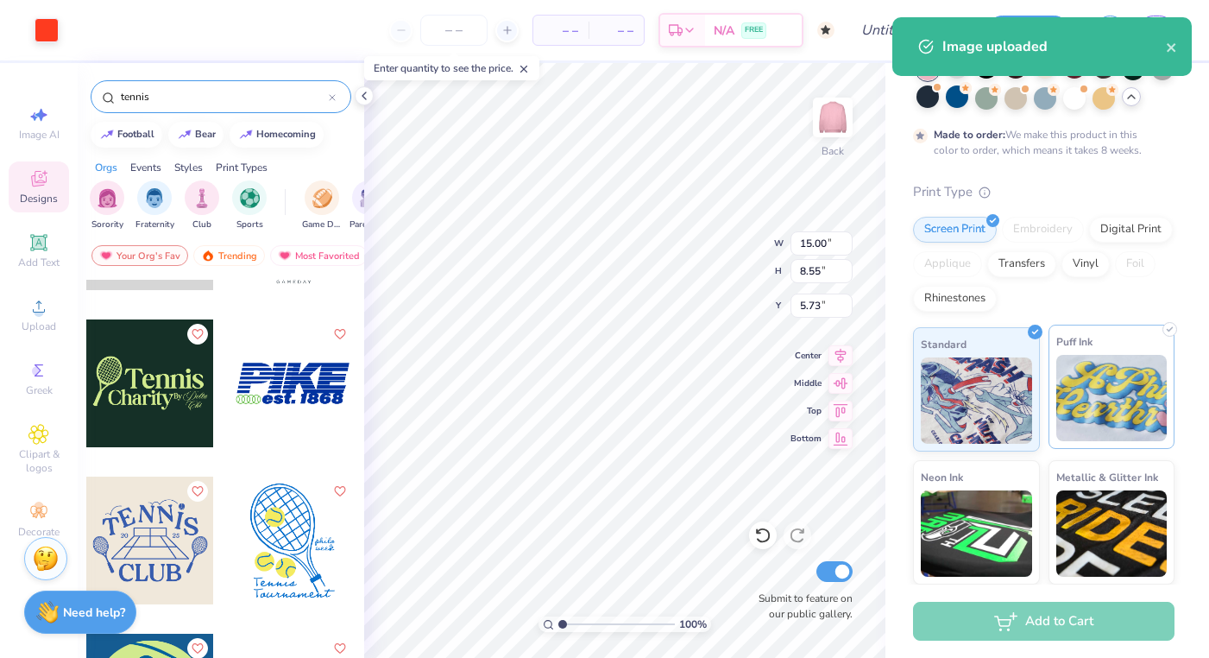
click at [1088, 352] on div "Puff Ink" at bounding box center [1112, 387] width 127 height 124
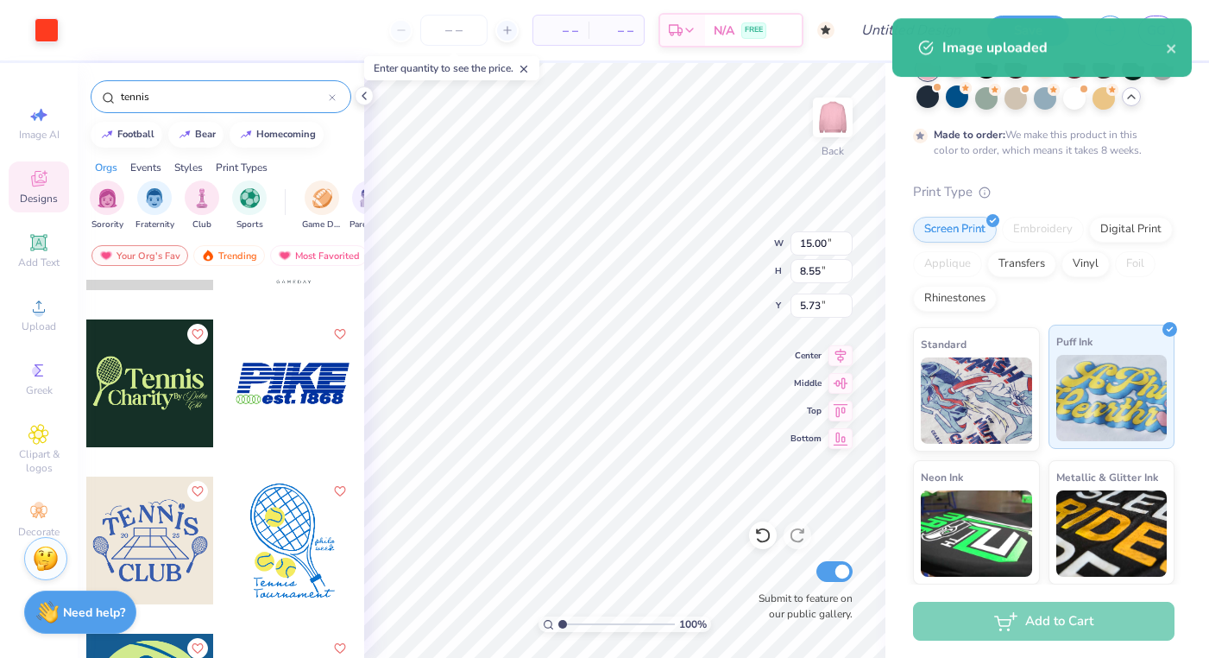
type input "5.51"
type input "3.14"
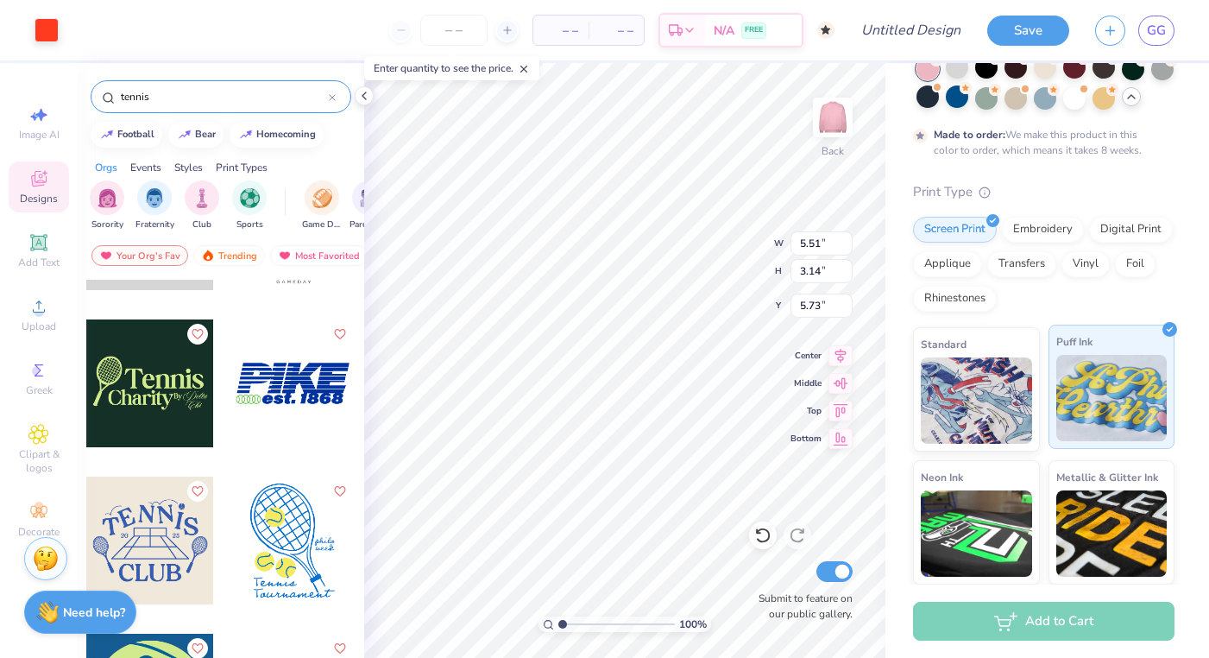
type input "0.83"
type input "0.50"
